Goal: Information Seeking & Learning: Learn about a topic

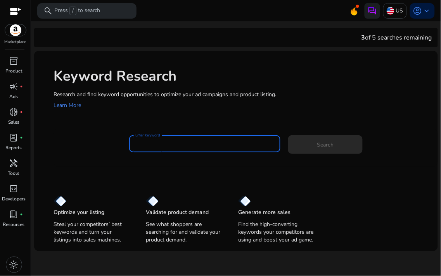
click at [205, 146] on input "Enter Keyword" at bounding box center [204, 144] width 139 height 9
click at [204, 146] on input "Enter Keyword" at bounding box center [204, 144] width 139 height 9
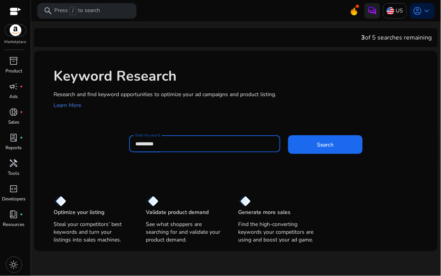
click at [288, 135] on button "Search" at bounding box center [325, 144] width 74 height 19
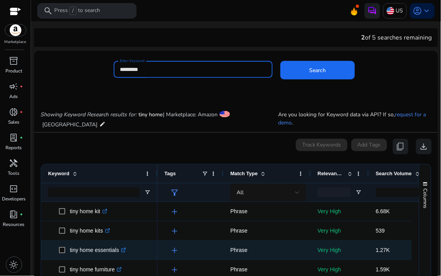
scroll to position [92, 0]
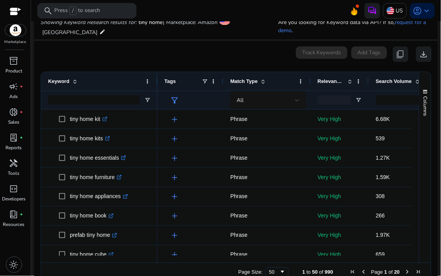
drag, startPoint x: 308, startPoint y: 264, endPoint x: 240, endPoint y: 265, distance: 67.8
click at [240, 265] on div "Page Size: 50 1 to 50 of 990 Page 1 of 20" at bounding box center [235, 272] width 389 height 19
drag, startPoint x: 238, startPoint y: 263, endPoint x: 244, endPoint y: 262, distance: 6.2
click at [244, 263] on div "Page Size: 50 1 to 50 of 990 Page 1 of 20" at bounding box center [235, 272] width 389 height 19
drag, startPoint x: 241, startPoint y: 262, endPoint x: 278, endPoint y: 264, distance: 37.2
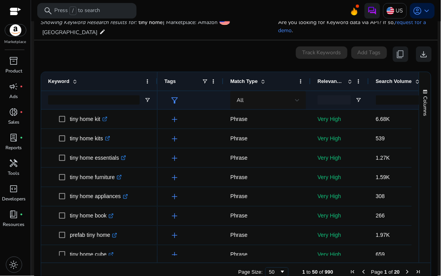
click at [277, 264] on div "Drag here to set row groups Drag here to set column labels Keyword Tags 50" at bounding box center [236, 177] width 390 height 210
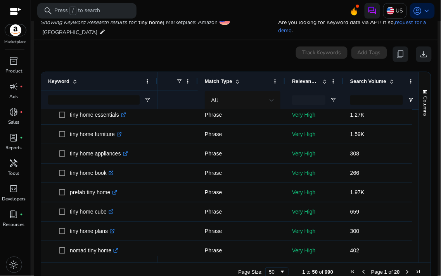
scroll to position [0, 0]
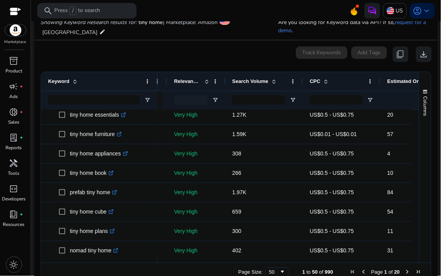
click at [260, 81] on span "Search Volume" at bounding box center [250, 81] width 36 height 6
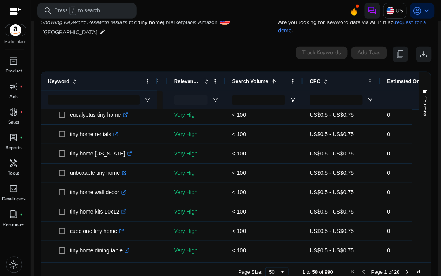
click at [253, 84] on span "Search Volume" at bounding box center [250, 81] width 36 height 6
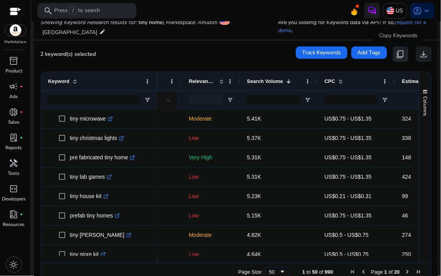
click at [398, 50] on span "content_copy" at bounding box center [400, 54] width 9 height 9
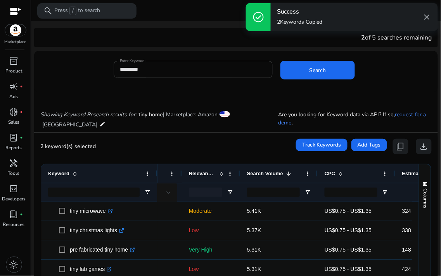
click at [184, 69] on input "*********" at bounding box center [193, 69] width 146 height 9
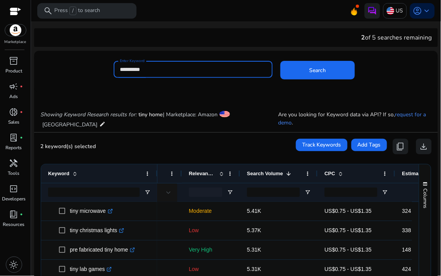
type input "**********"
click at [280, 61] on button "Search" at bounding box center [317, 70] width 74 height 19
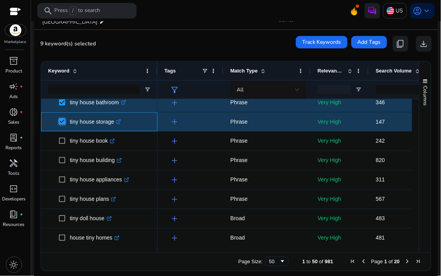
scroll to position [108, 0]
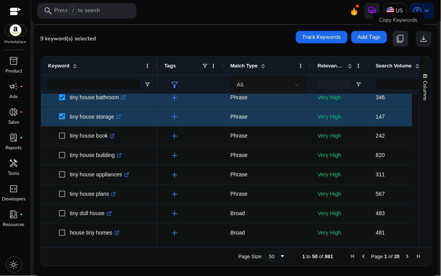
click at [401, 38] on div "Showing Keyword Research results for: tiny house | Marketplace: Amazon [GEOGRAP…" at bounding box center [235, 130] width 403 height 292
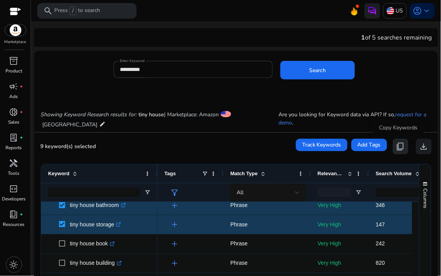
click at [396, 143] on span "content_copy" at bounding box center [400, 146] width 9 height 9
click at [398, 145] on span "content_copy" at bounding box center [400, 146] width 9 height 9
